Goal: Register for event/course

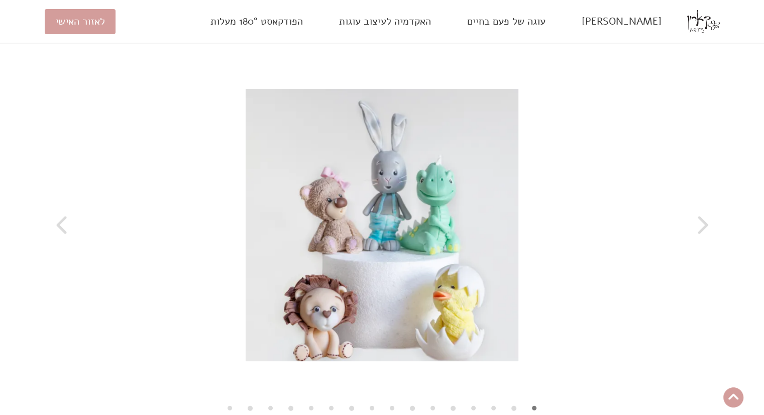
scroll to position [2010, 0]
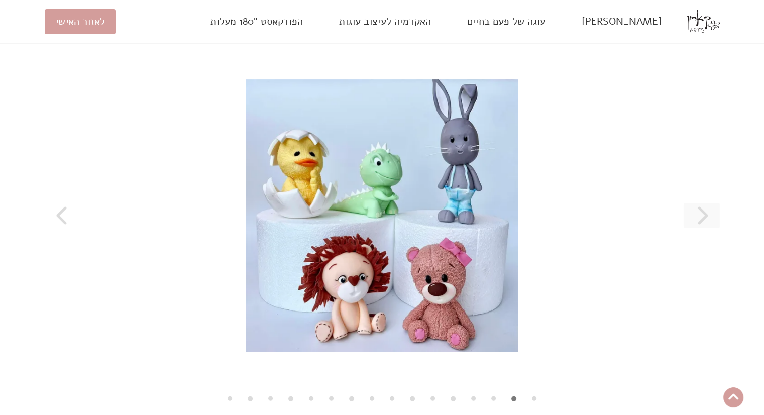
click at [689, 228] on button at bounding box center [702, 215] width 36 height 25
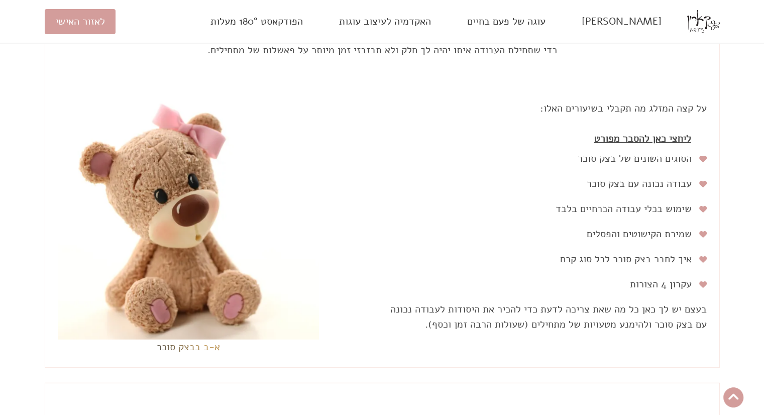
scroll to position [2593, 0]
click at [655, 150] on link "ליחצי כאן להסבר מפורט" at bounding box center [643, 137] width 118 height 25
click at [0, 0] on input "ליחצי כאן להסבר מפורט" at bounding box center [0, 0] width 0 height 0
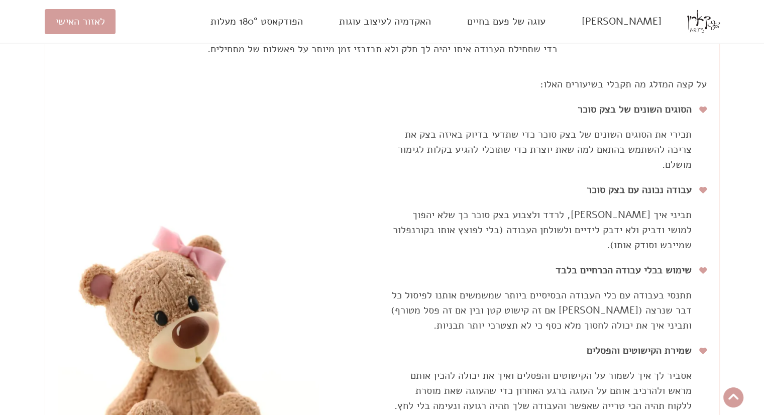
click at [655, 162] on span "תכירי את הסוגים השונים של בצק סוכר כדי שתדעי בדיוק באיזה בצק את צריכה להשתמש בה…" at bounding box center [545, 150] width 294 height 44
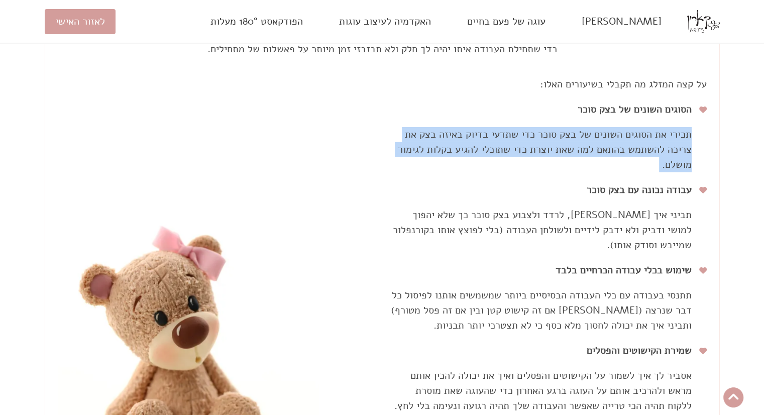
click at [655, 162] on span "תכירי את הסוגים השונים של בצק סוכר כדי שתדעי בדיוק באיזה בצק את צריכה להשתמש בה…" at bounding box center [545, 150] width 294 height 44
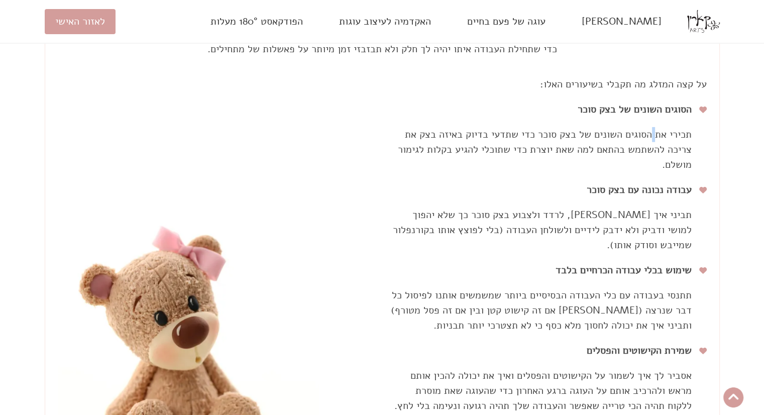
click at [655, 162] on span "תכירי את הסוגים השונים של בצק סוכר כדי שתדעי בדיוק באיזה בצק את צריכה להשתמש בה…" at bounding box center [545, 150] width 294 height 44
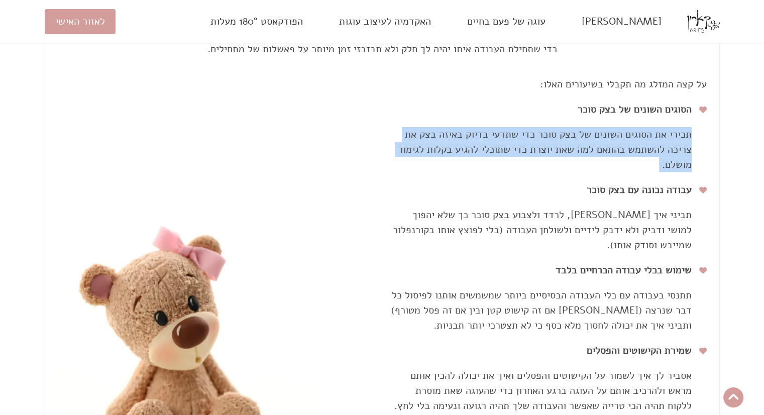
drag, startPoint x: 655, startPoint y: 162, endPoint x: 649, endPoint y: 175, distance: 14.4
click at [649, 171] on span "תכירי את הסוגים השונים של בצק סוכר כדי שתדעי בדיוק באיזה בצק את צריכה להשתמש בה…" at bounding box center [545, 150] width 294 height 44
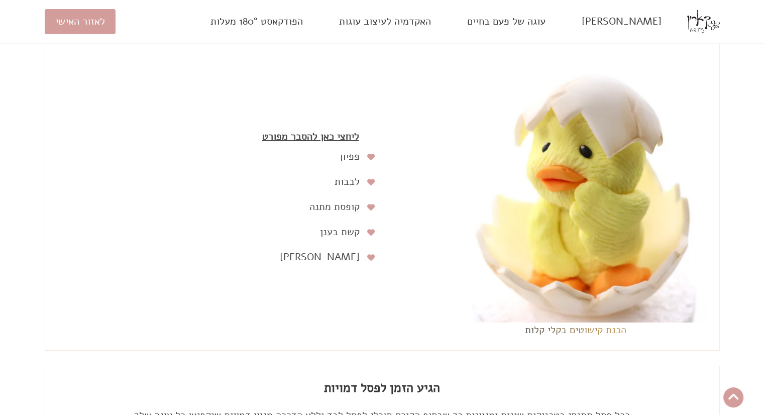
scroll to position [3276, 0]
click at [324, 150] on link "ליחצי כאן להסבר מפורט" at bounding box center [311, 137] width 118 height 25
click at [0, 0] on input "ליחצי כאן להסבר מפורט" at bounding box center [0, 0] width 0 height 0
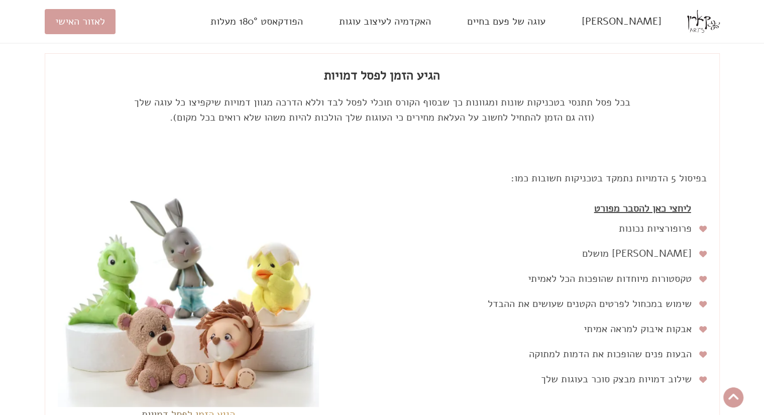
scroll to position [3699, 0]
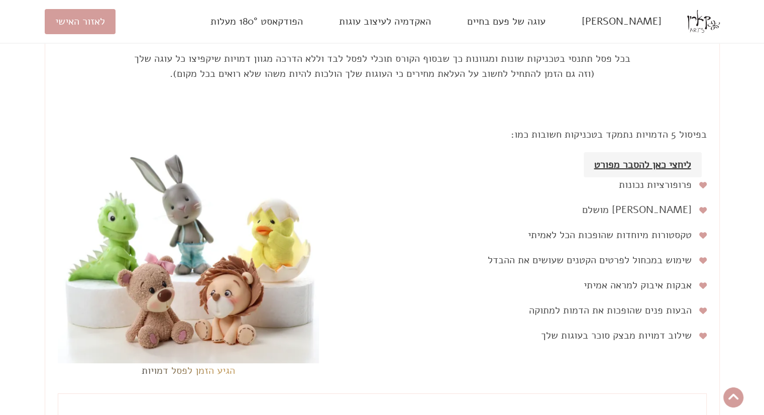
click at [646, 177] on link "ליחצי כאן להסבר מפורט" at bounding box center [643, 164] width 118 height 25
click at [0, 0] on input "ליחצי כאן להסבר מפורט" at bounding box center [0, 0] width 0 height 0
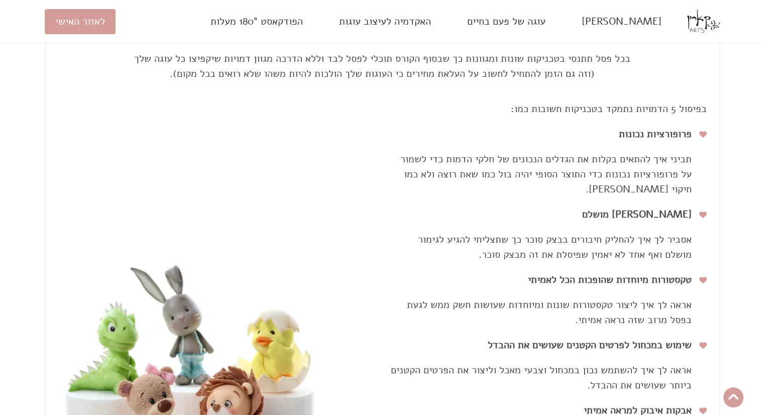
click at [605, 189] on span "תביני איך להתאים בקלות את הגדלים הנכונים של חלקי הדמות כדי לשמור על פרופורציות …" at bounding box center [546, 174] width 291 height 44
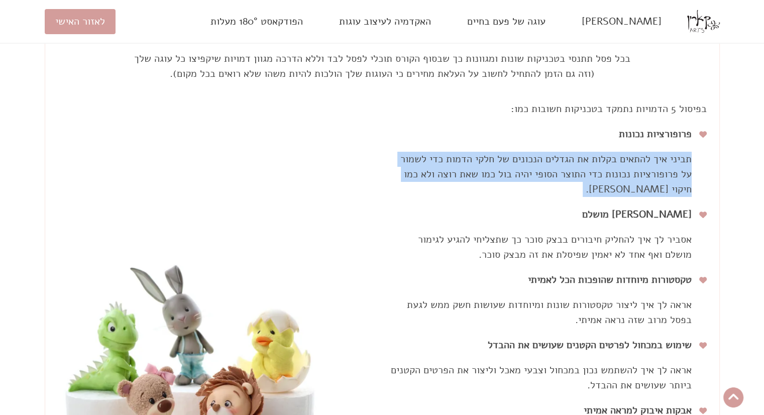
drag, startPoint x: 605, startPoint y: 189, endPoint x: 568, endPoint y: 194, distance: 37.0
click at [568, 194] on span "תביני איך להתאים בקלות את הגדלים הנכונים של חלקי הדמות כדי לשמור על פרופורציות …" at bounding box center [546, 174] width 291 height 44
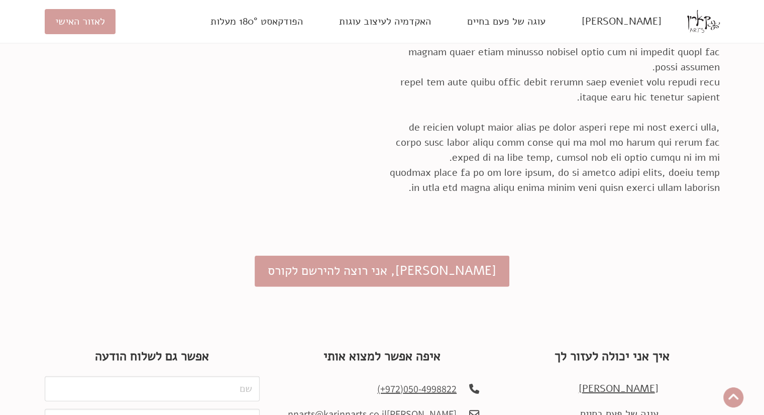
scroll to position [10472, 0]
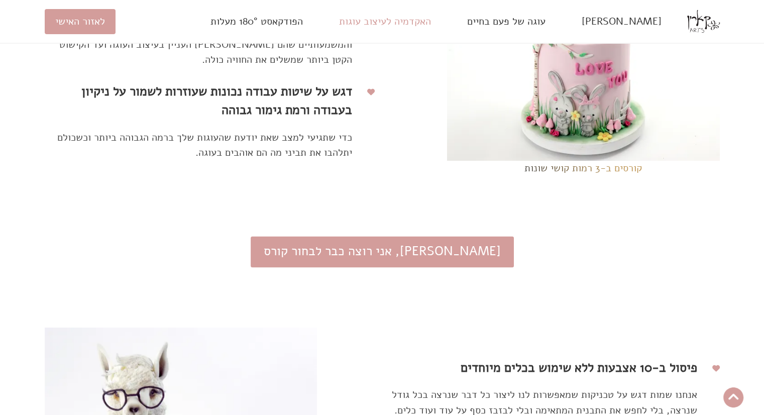
scroll to position [1508, 0]
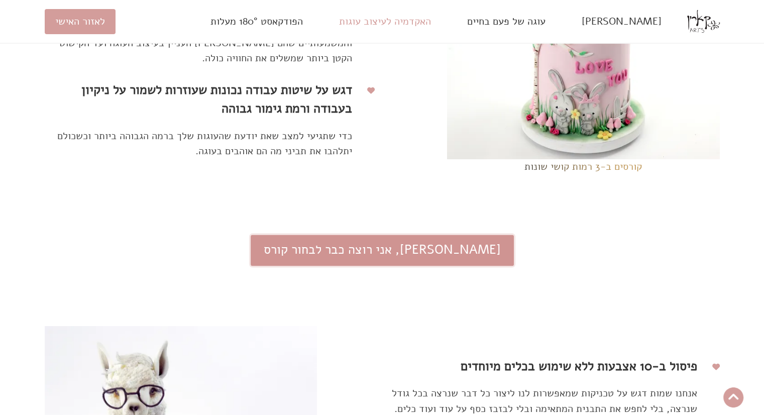
click at [424, 264] on link "[PERSON_NAME], אני רוצה כבר לבחור קורס" at bounding box center [382, 251] width 263 height 32
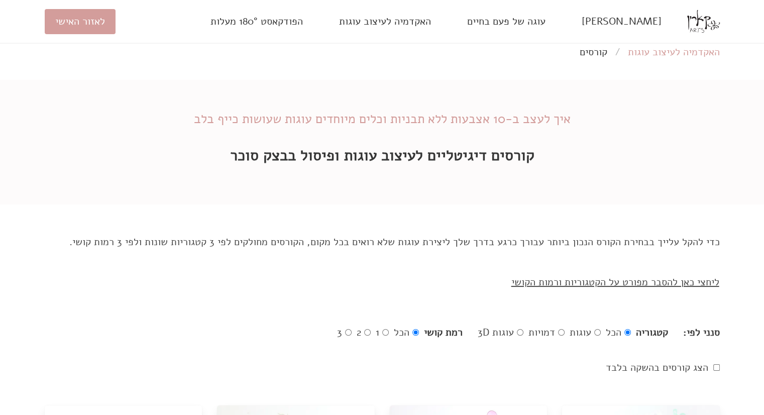
scroll to position [20, 0]
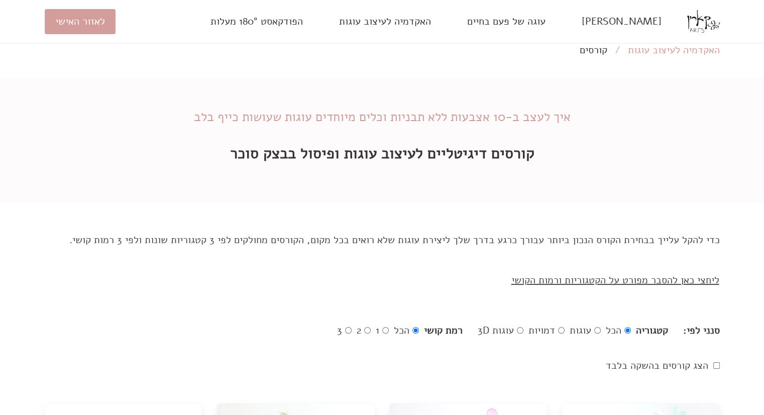
click at [657, 234] on p "כדי להקל עלייך בבחירת הקורס הנכון ביותר עבורך כרגע בדרך שלך ליצירת עוגות שלא רו…" at bounding box center [382, 240] width 675 height 15
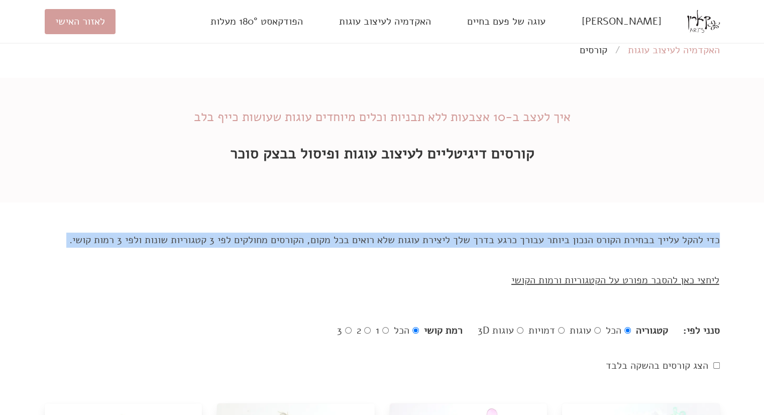
click at [657, 234] on p "כדי להקל עלייך בבחירת הקורס הנכון ביותר עבורך כרגע בדרך שלך ליצירת עוגות שלא רו…" at bounding box center [382, 240] width 675 height 15
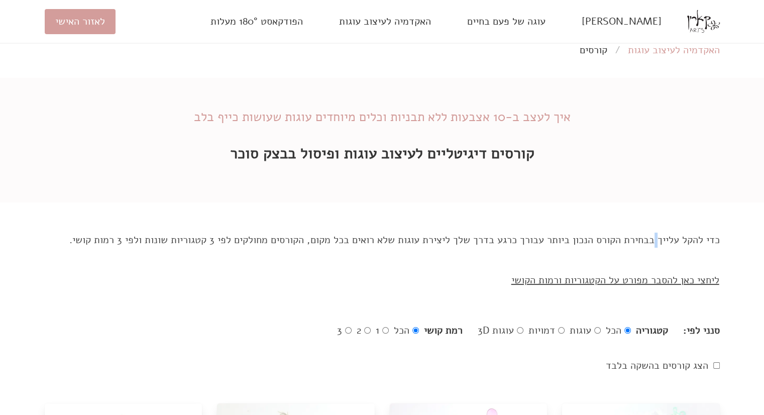
click at [657, 234] on p "כדי להקל עלייך בבחירת הקורס הנכון ביותר עבורך כרגע בדרך שלך ליצירת עוגות שלא רו…" at bounding box center [382, 240] width 675 height 15
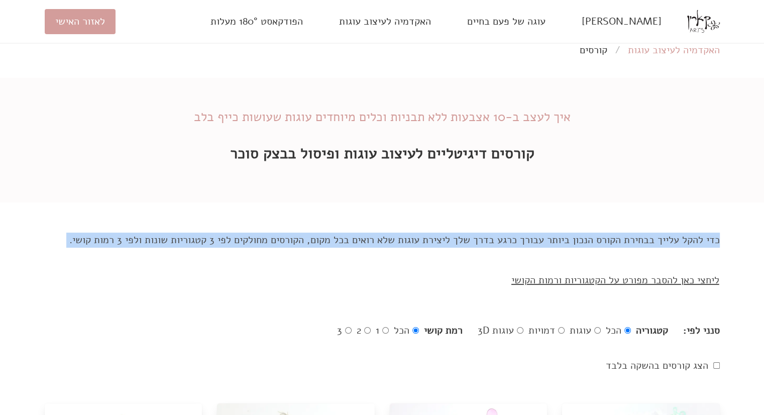
click at [657, 234] on p "כדי להקל עלייך בבחירת הקורס הנכון ביותר עבורך כרגע בדרך שלך ליצירת עוגות שלא רו…" at bounding box center [382, 240] width 675 height 15
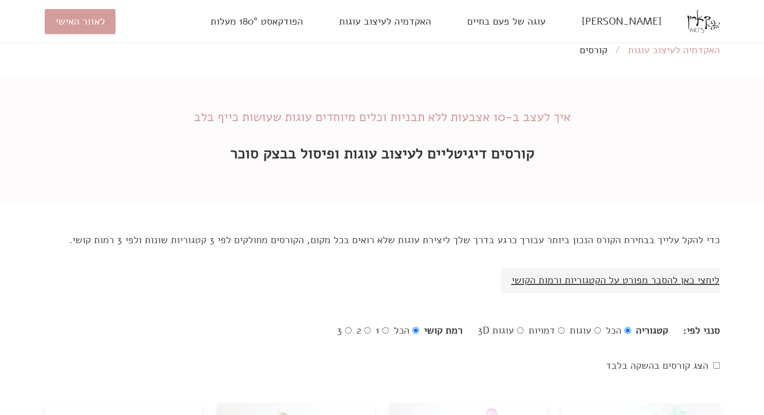
click at [637, 290] on link "ליחצי כאן להסבר מפורט על הקטגוריות ורמות הקושי" at bounding box center [610, 280] width 219 height 25
click at [0, 0] on input "ליחצי כאן להסבר מפורט על הקטגוריות ורמות הקושי" at bounding box center [0, 0] width 0 height 0
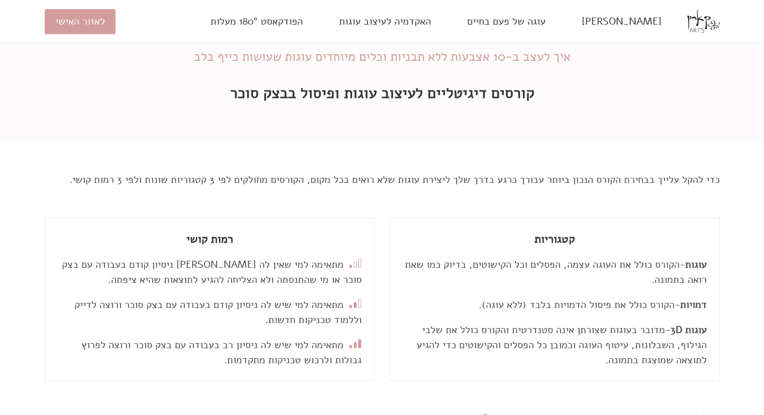
scroll to position [101, 0]
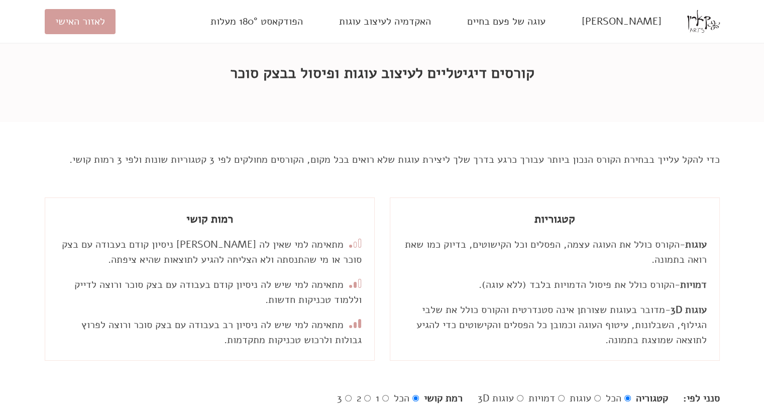
click at [631, 284] on span "הקורס כולל את פיסול הדמויות בלבד (ללא עוגה)." at bounding box center [577, 285] width 196 height 14
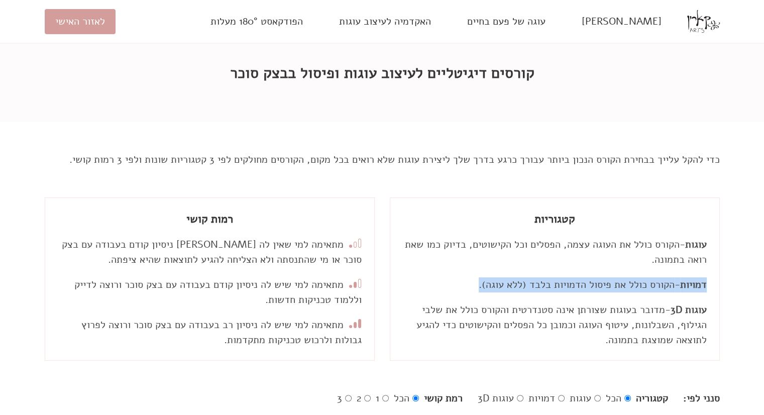
click at [631, 284] on span "הקורס כולל את פיסול הדמויות בלבד (ללא עוגה)." at bounding box center [577, 285] width 196 height 14
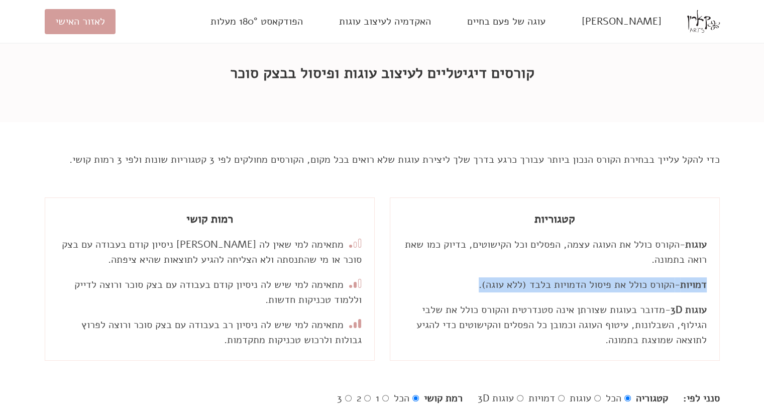
click at [594, 282] on span "הקורס כולל את פיסול הדמויות בלבד (ללא עוגה)." at bounding box center [577, 285] width 196 height 14
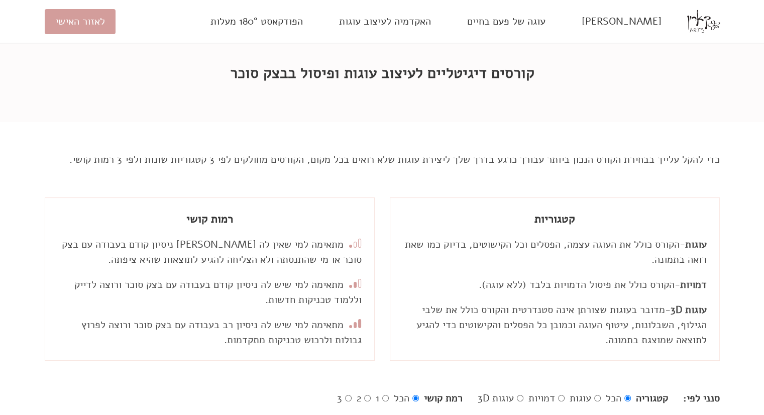
click at [609, 304] on span "מדובר בעוגות שצורתן אינה סטנדרטית והקורס כולל את שלבי הגילוף, השבלונות, עיטוף ה…" at bounding box center [562, 325] width 290 height 44
drag, startPoint x: 609, startPoint y: 304, endPoint x: 588, endPoint y: 314, distance: 23.1
click at [588, 314] on span "מדובר בעוגות שצורתן אינה סטנדרטית והקורס כולל את שלבי הגילוף, השבלונות, עיטוף ה…" at bounding box center [562, 325] width 290 height 44
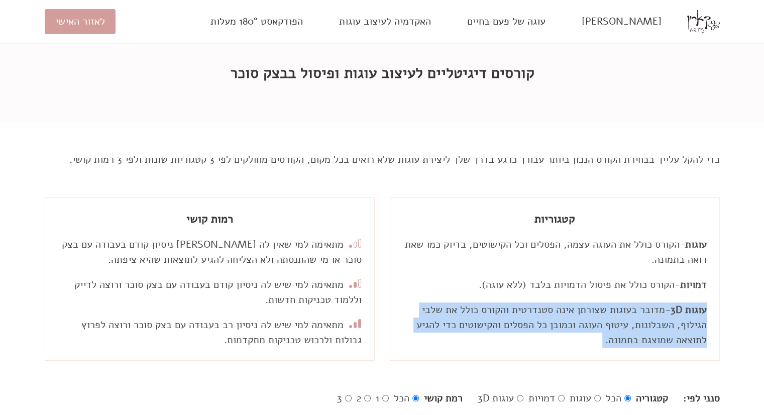
drag, startPoint x: 588, startPoint y: 314, endPoint x: 575, endPoint y: 314, distance: 13.6
click at [575, 314] on span "מדובר בעוגות שצורתן אינה סטנדרטית והקורס כולל את שלבי הגילוף, השבלונות, עיטוף ה…" at bounding box center [562, 325] width 290 height 44
click at [562, 330] on span "מדובר בעוגות שצורתן אינה סטנדרטית והקורס כולל את שלבי הגילוף, השבלונות, עיטוף ה…" at bounding box center [562, 325] width 290 height 44
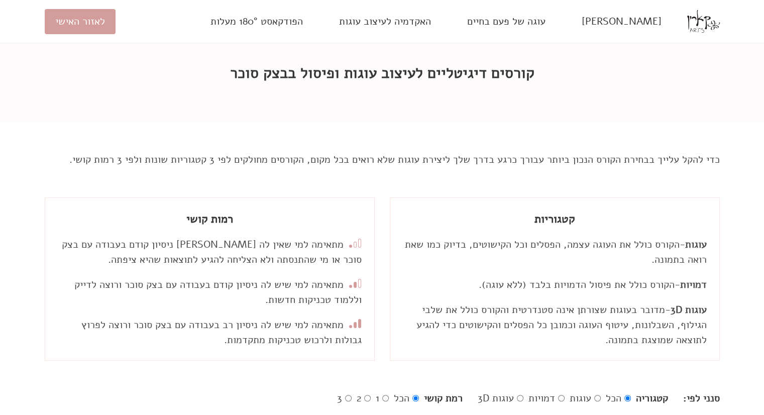
click at [325, 248] on span "מתאימה למי שאין לה [PERSON_NAME] ניסיון קודם בעבודה עם בצק סוכר או מי שהתנסתה ו…" at bounding box center [212, 252] width 300 height 29
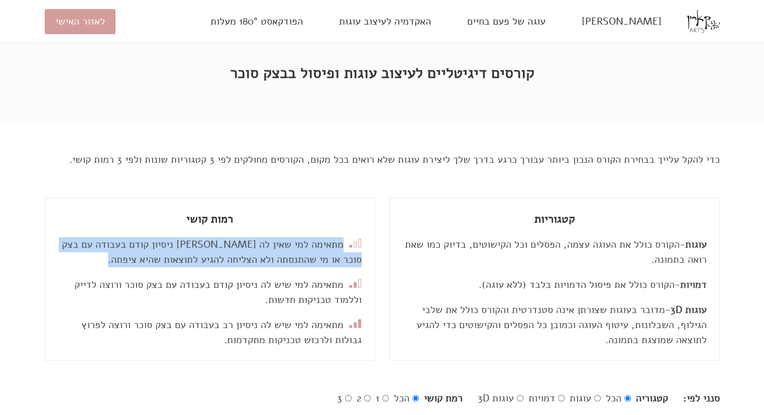
click at [325, 248] on span "מתאימה למי שאין לה [PERSON_NAME] ניסיון קודם בעבודה עם בצק סוכר או מי שהתנסתה ו…" at bounding box center [212, 252] width 300 height 29
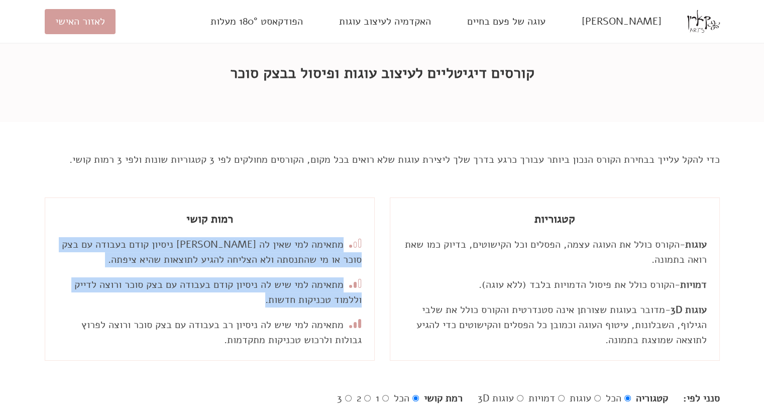
drag, startPoint x: 325, startPoint y: 248, endPoint x: 306, endPoint y: 281, distance: 38.5
click at [306, 281] on div "רמות קושי מתאימה למי שאין לה [PERSON_NAME] ניסיון קודם בעבודה עם בצק סוכר או מי…" at bounding box center [210, 279] width 330 height 164
click at [306, 281] on span "מתאימה למי שיש לה ניסיון קודם בעבודה עם בצק סוכר ורוצה לדייק וללמוד טכניקות חדש…" at bounding box center [217, 292] width 287 height 29
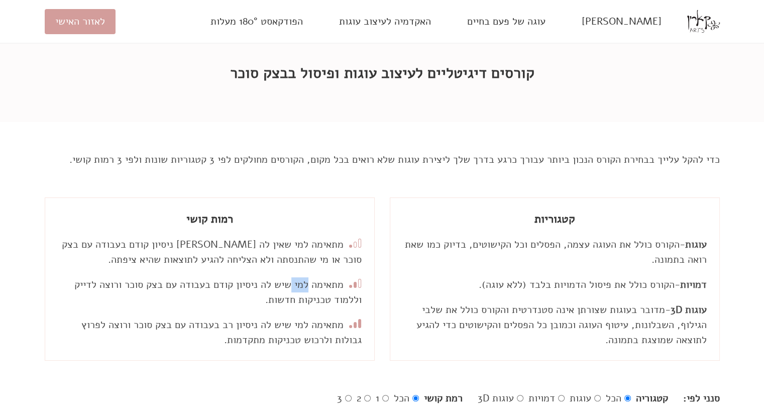
click at [306, 281] on span "מתאימה למי שיש לה ניסיון קודם בעבודה עם בצק סוכר ורוצה לדייק וללמוד טכניקות חדש…" at bounding box center [217, 292] width 287 height 29
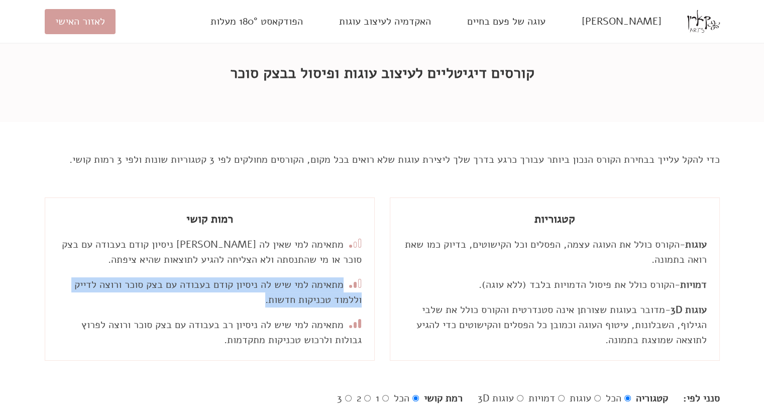
click at [306, 281] on span "מתאימה למי שיש לה ניסיון קודם בעבודה עם בצק סוכר ורוצה לדייק וללמוד טכניקות חדש…" at bounding box center [217, 292] width 287 height 29
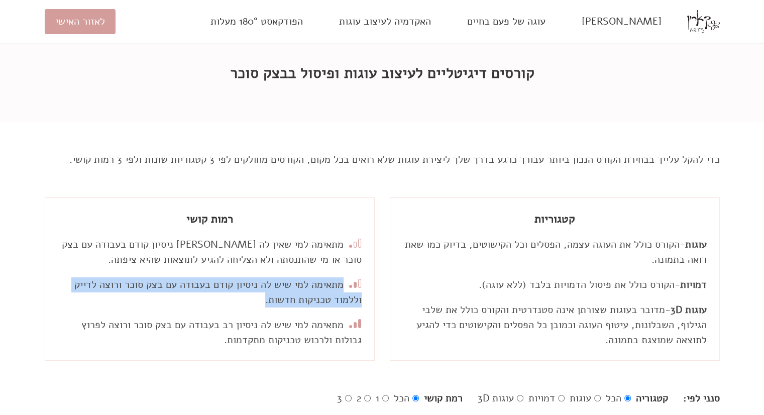
drag, startPoint x: 306, startPoint y: 281, endPoint x: 290, endPoint y: 311, distance: 33.3
click at [290, 311] on div "רמות קושי מתאימה למי שאין לה [PERSON_NAME] ניסיון קודם בעבודה עם בצק סוכר או מי…" at bounding box center [210, 279] width 330 height 164
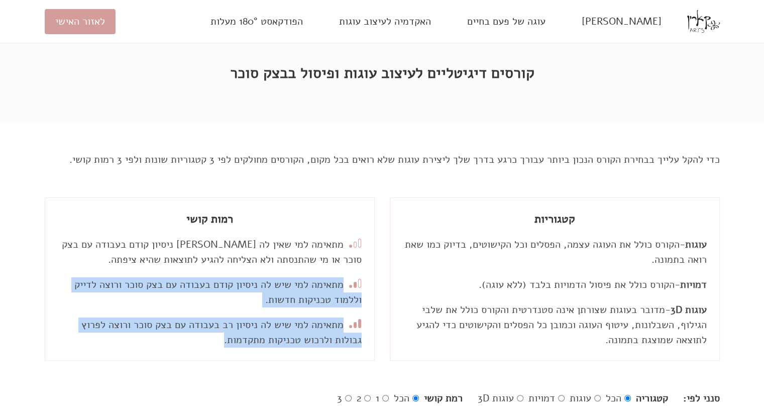
click at [290, 311] on div "רמות קושי מתאימה למי שאין לה [PERSON_NAME] ניסיון קודם בעבודה עם בצק סוכר או מי…" at bounding box center [210, 279] width 330 height 164
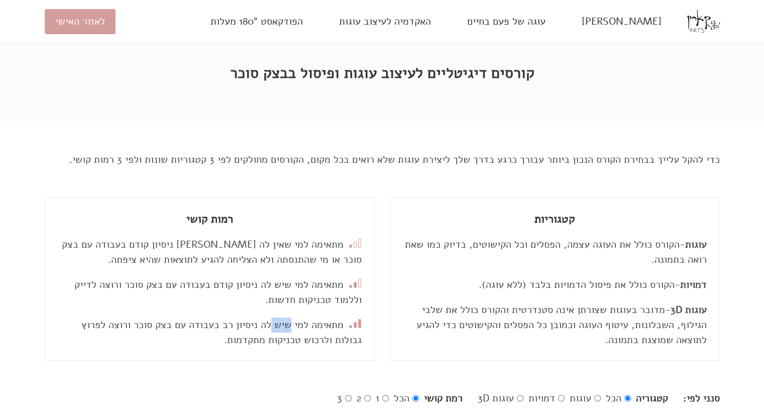
click at [290, 311] on div "רמות קושי מתאימה למי שאין לה [PERSON_NAME] ניסיון קודם בעבודה עם בצק סוכר או מי…" at bounding box center [210, 279] width 330 height 164
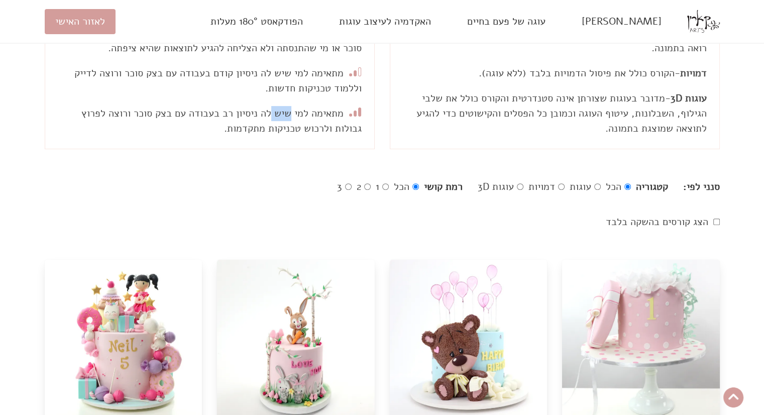
scroll to position [342, 0]
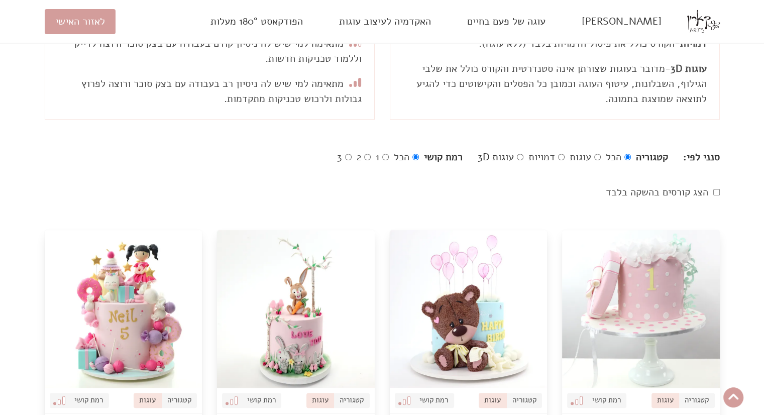
click at [516, 153] on label "עוגות 3D" at bounding box center [501, 157] width 46 height 13
click at [517, 154] on input "עוגות 3D" at bounding box center [520, 157] width 7 height 7
radio input "true"
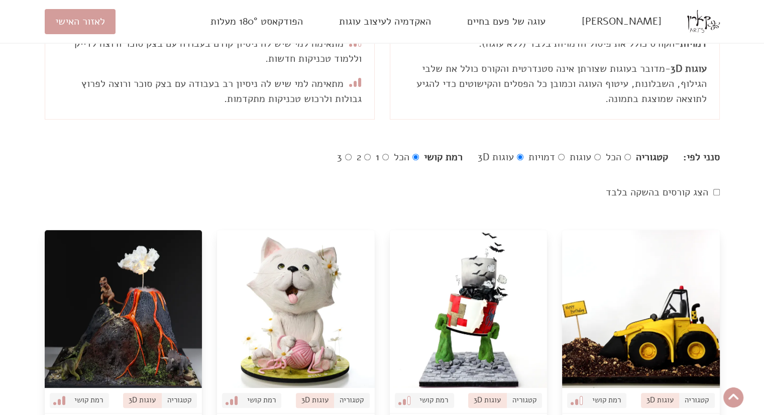
click at [383, 156] on input "1" at bounding box center [385, 157] width 7 height 7
radio input "true"
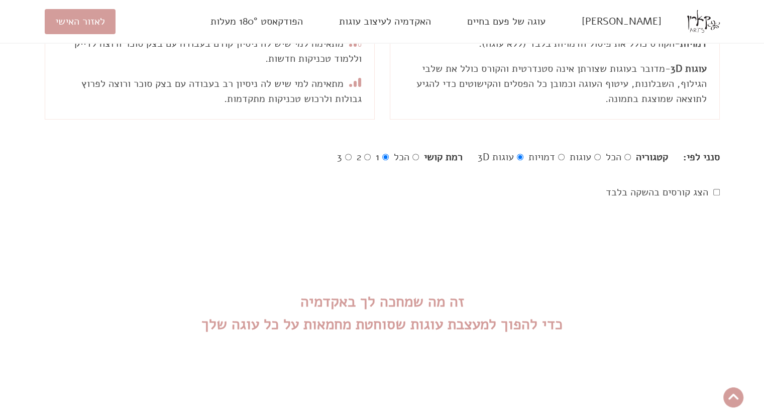
click at [364, 154] on input "2" at bounding box center [367, 157] width 7 height 7
radio input "true"
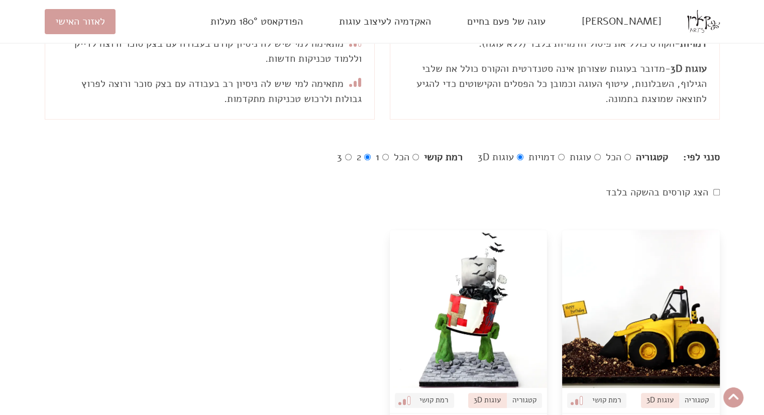
click at [345, 154] on input "3" at bounding box center [348, 157] width 7 height 7
radio input "true"
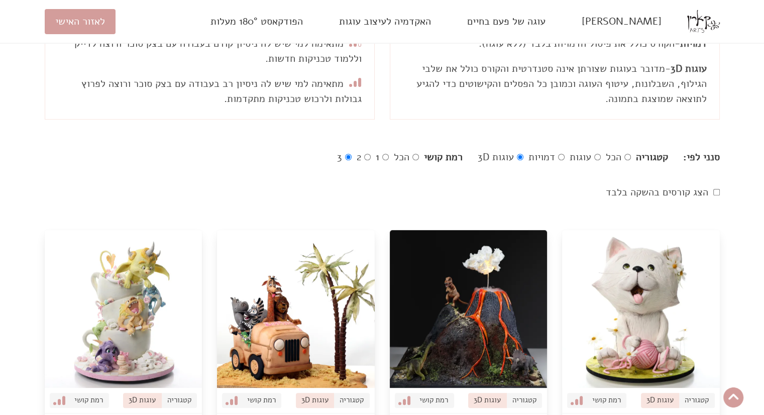
click at [413, 154] on input "הכל" at bounding box center [416, 157] width 7 height 7
radio input "true"
click at [382, 154] on input "1" at bounding box center [385, 157] width 7 height 7
radio input "true"
click at [364, 154] on input "2" at bounding box center [367, 157] width 7 height 7
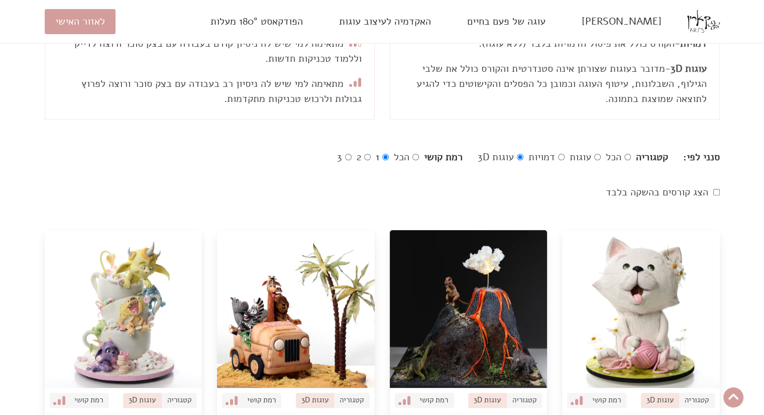
radio input "true"
click at [345, 154] on input "3" at bounding box center [348, 157] width 7 height 7
radio input "true"
click at [383, 156] on input "1" at bounding box center [385, 157] width 7 height 7
radio input "true"
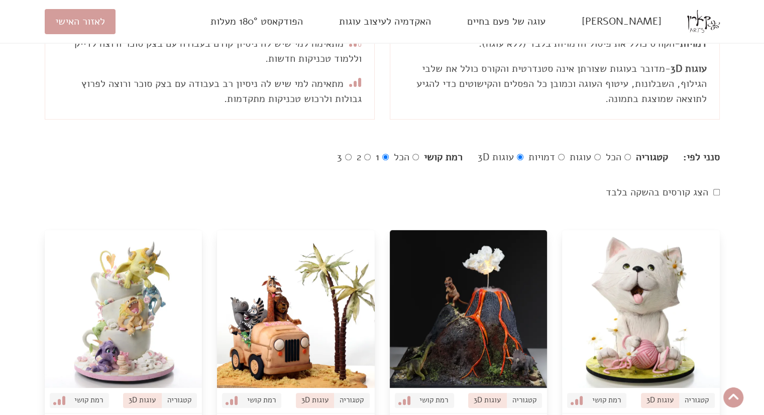
click at [413, 154] on input "הכל" at bounding box center [416, 157] width 7 height 7
radio input "true"
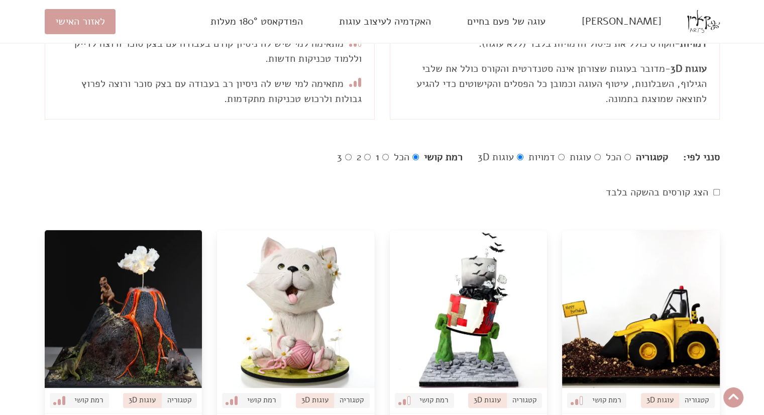
click at [382, 154] on input "1" at bounding box center [385, 157] width 7 height 7
radio input "true"
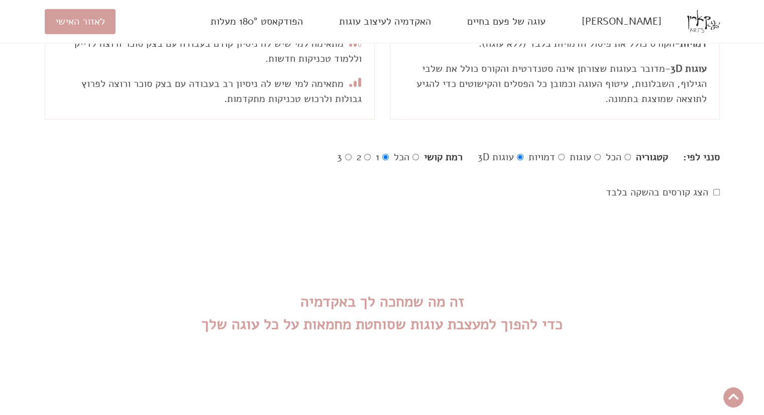
click at [460, 196] on div "הצג קורסים בהשקה בלבד" at bounding box center [382, 192] width 690 height 30
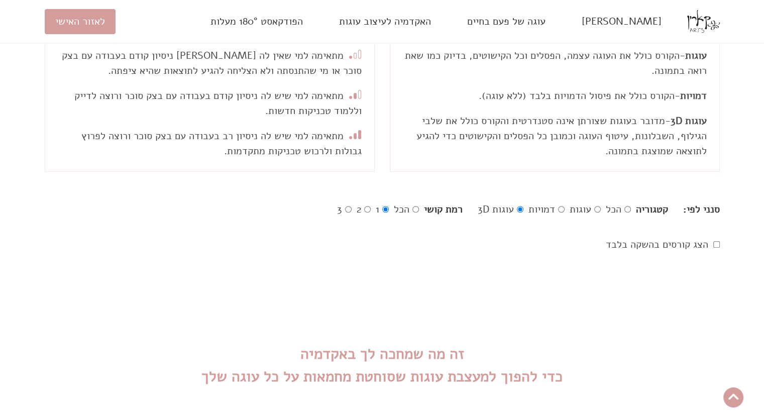
scroll to position [302, 0]
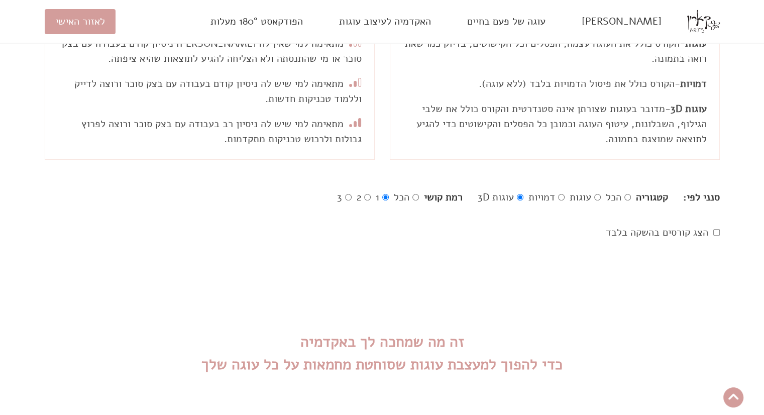
click at [367, 191] on label "2" at bounding box center [364, 197] width 14 height 13
click at [367, 194] on input "2" at bounding box center [367, 197] width 7 height 7
radio input "true"
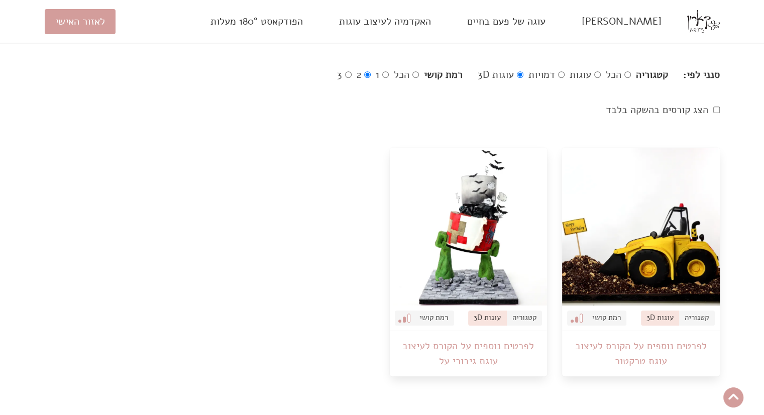
scroll to position [436, 0]
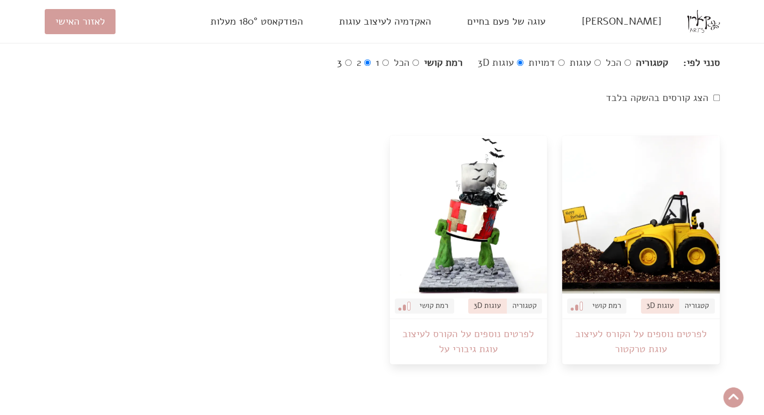
click at [347, 59] on input "3" at bounding box center [348, 62] width 7 height 7
radio input "true"
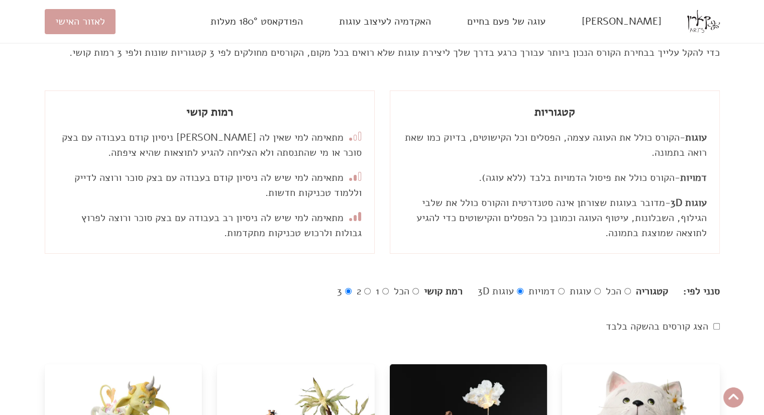
scroll to position [220, 0]
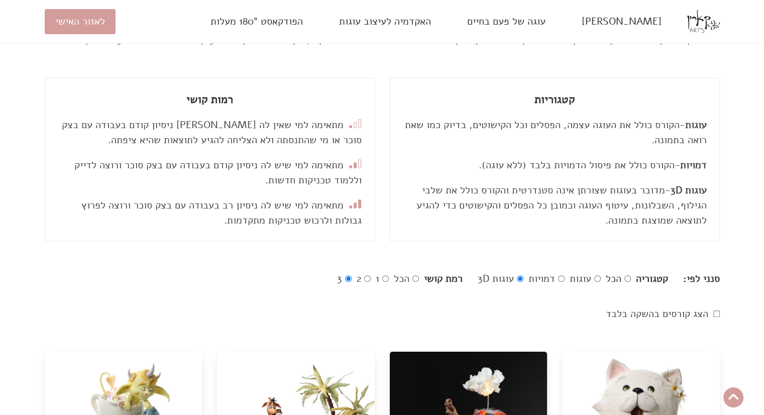
click at [622, 276] on label "הכל" at bounding box center [618, 278] width 25 height 13
click at [625, 276] on input "הכל" at bounding box center [628, 278] width 7 height 7
radio input "true"
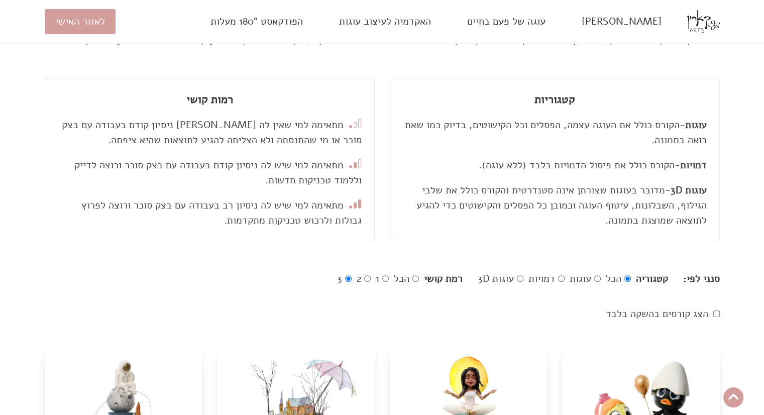
click at [418, 276] on input "הכל" at bounding box center [416, 278] width 7 height 7
radio input "true"
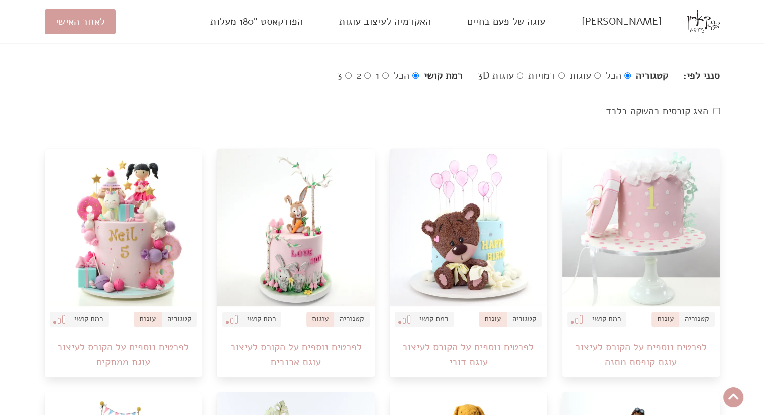
scroll to position [438, 0]
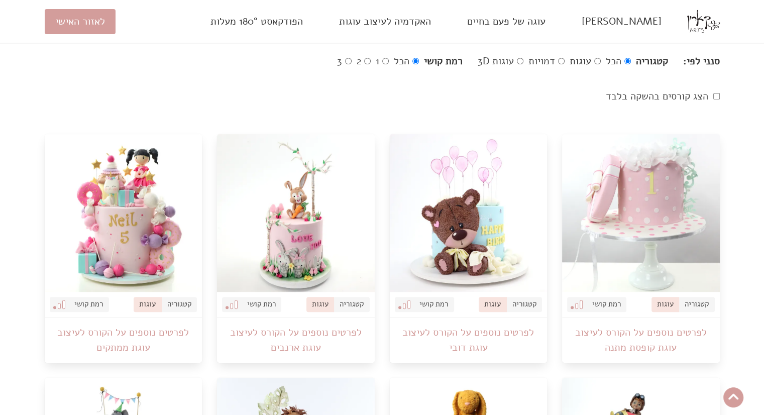
click at [596, 65] on label "עוגות" at bounding box center [585, 61] width 31 height 13
click at [596, 64] on input "עוגות" at bounding box center [597, 61] width 7 height 7
radio input "true"
click at [388, 62] on input "1" at bounding box center [385, 61] width 7 height 7
radio input "true"
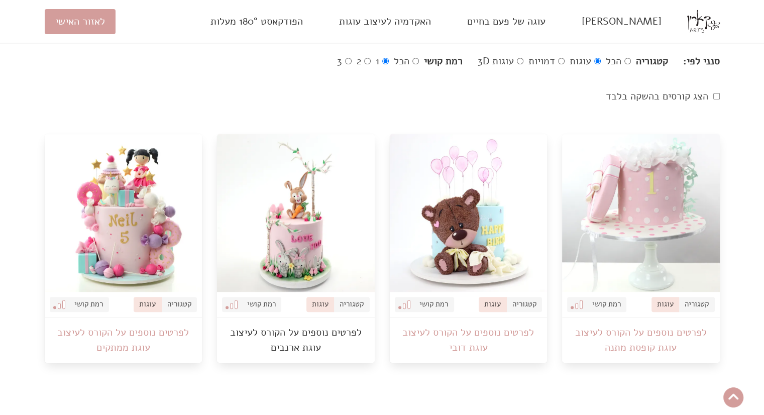
click at [278, 339] on link "לפרטים נוספים על הקורס לעיצוב עוגת ארנבים" at bounding box center [296, 340] width 158 height 45
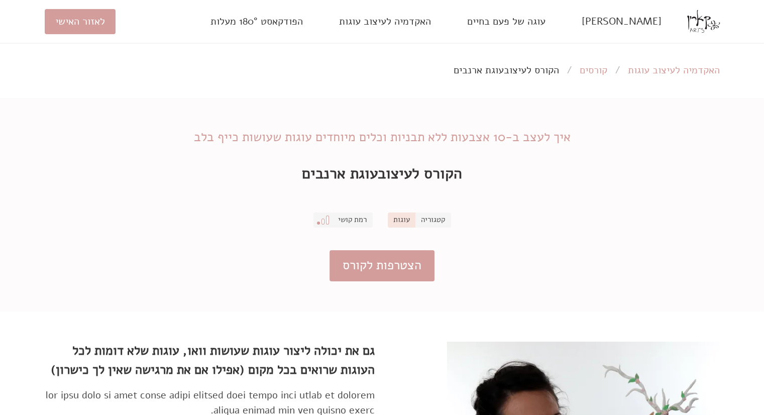
scroll to position [363, 0]
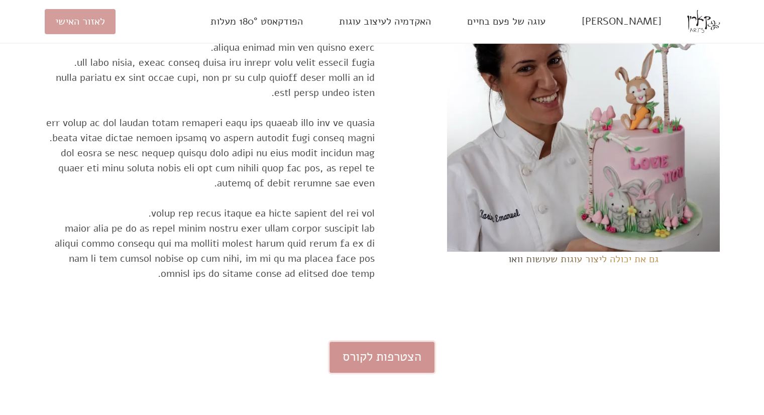
click at [372, 346] on link "הצטרפות לקורס" at bounding box center [382, 358] width 105 height 32
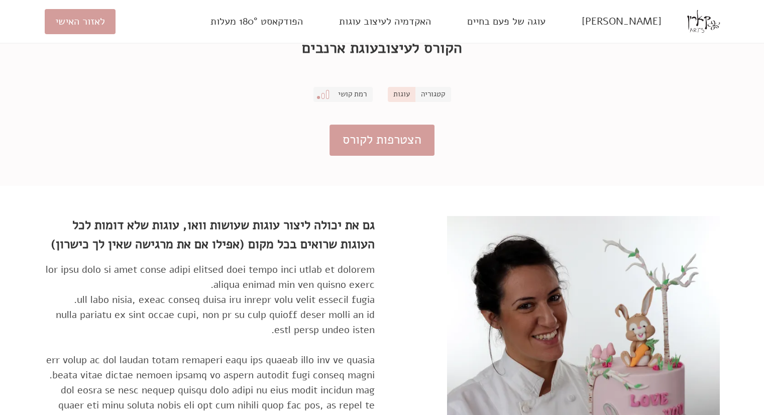
scroll to position [0, 0]
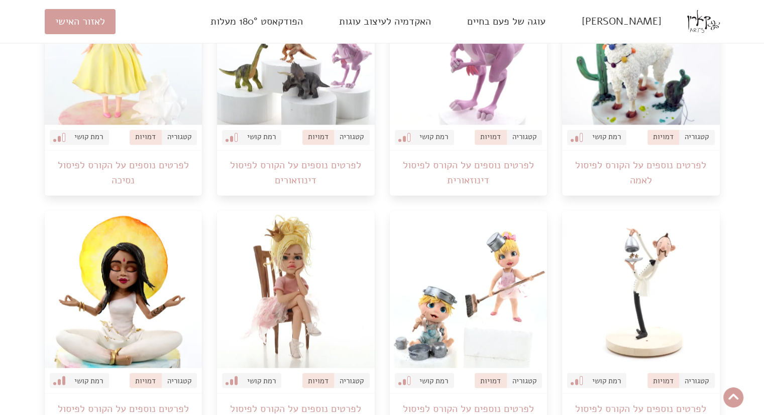
scroll to position [1724, 0]
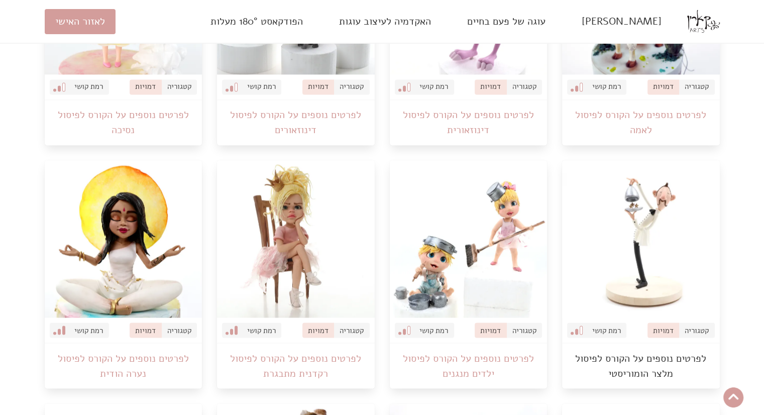
click at [630, 368] on link "לפרטים נוספים על הקורס לפיסול מלצר הומוריסטי" at bounding box center [641, 365] width 158 height 45
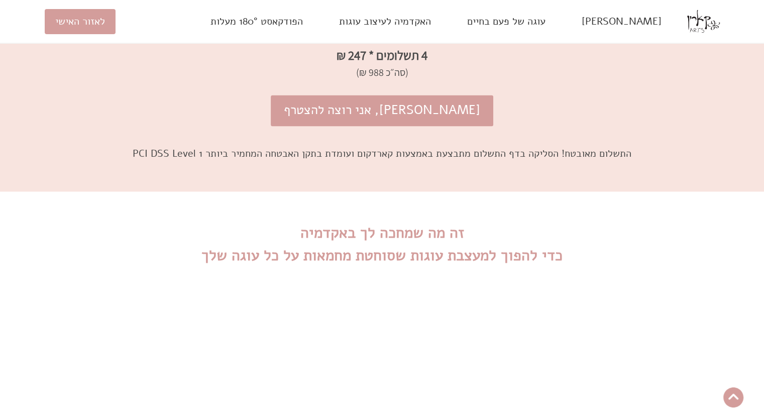
scroll to position [1628, 0]
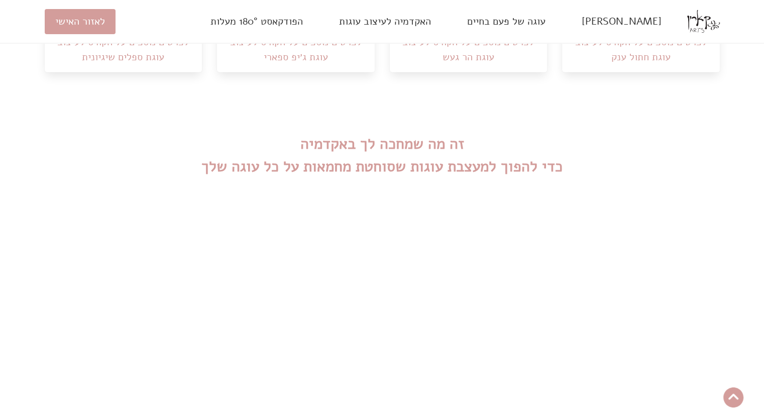
scroll to position [2789, 0]
